Goal: Task Accomplishment & Management: Manage account settings

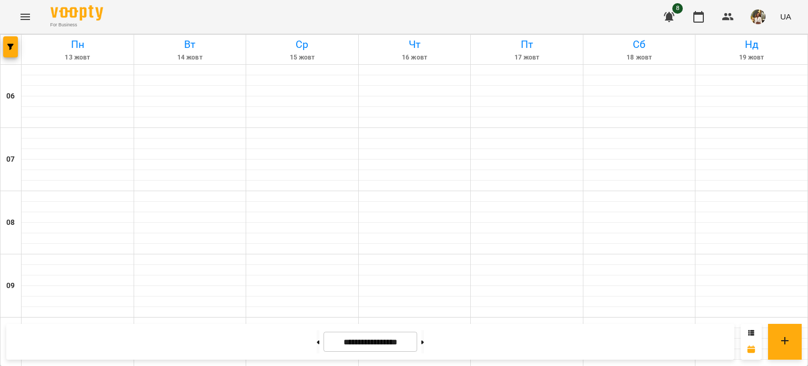
scroll to position [819, 0]
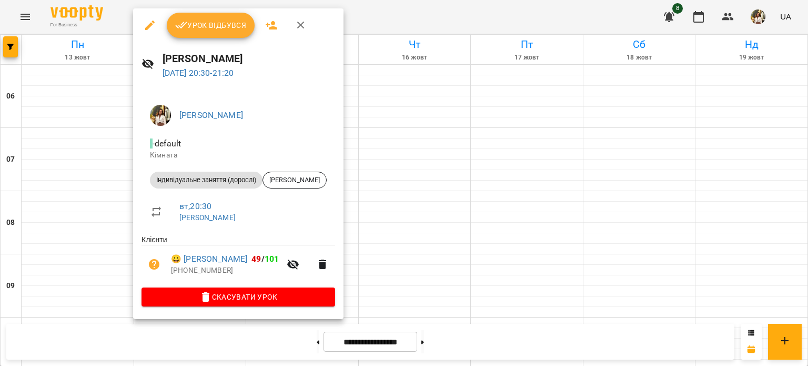
click at [414, 13] on div at bounding box center [404, 183] width 808 height 366
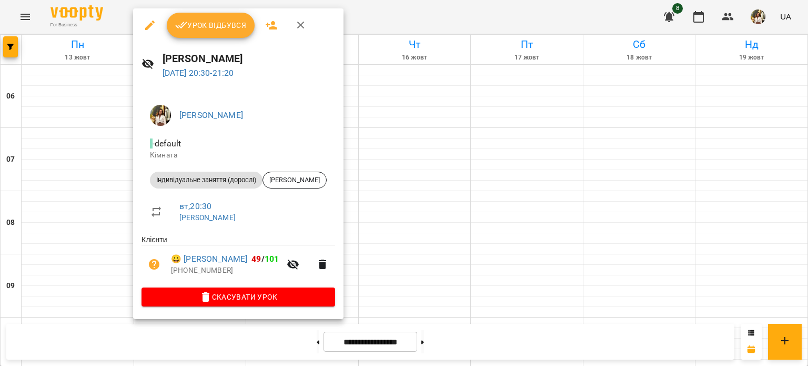
click at [146, 30] on icon "button" at bounding box center [150, 25] width 13 height 13
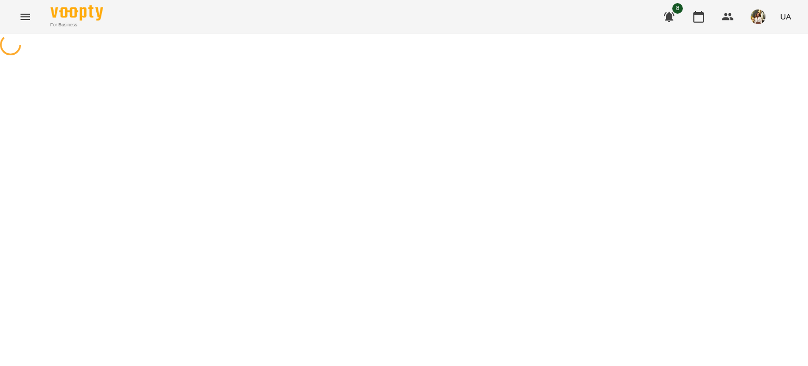
select select "**********"
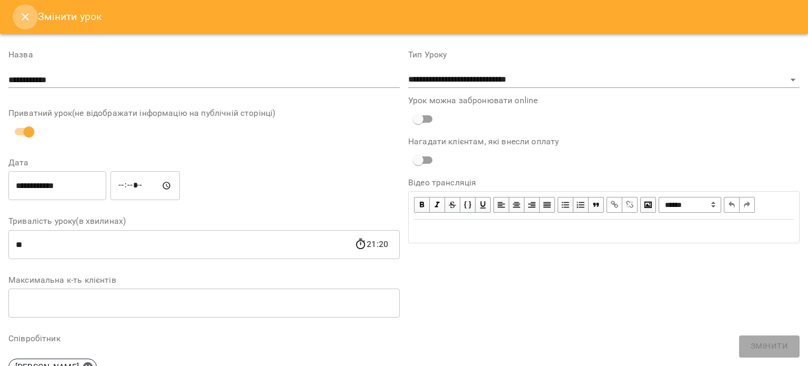
click at [24, 16] on icon "Close" at bounding box center [25, 16] width 7 height 7
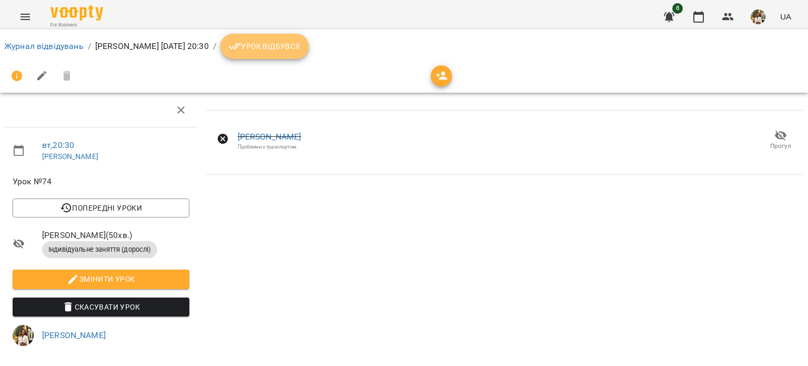
click at [300, 48] on span "Урок відбувся" at bounding box center [265, 46] width 72 height 13
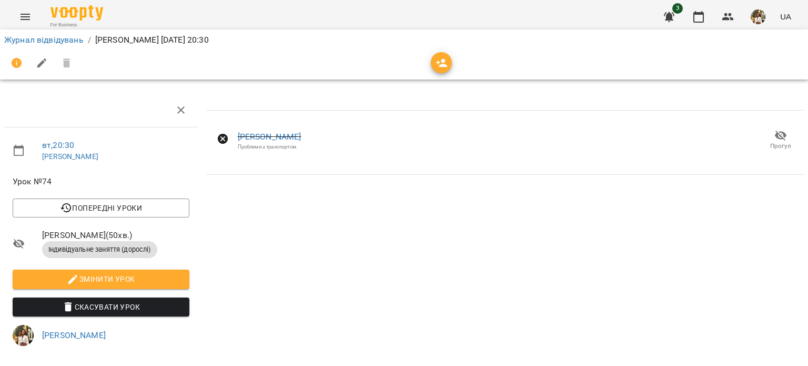
click at [770, 142] on span "Прогул" at bounding box center [780, 145] width 21 height 9
click at [53, 44] on link "Журнал відвідувань" at bounding box center [43, 40] width 79 height 10
